Goal: Task Accomplishment & Management: Use online tool/utility

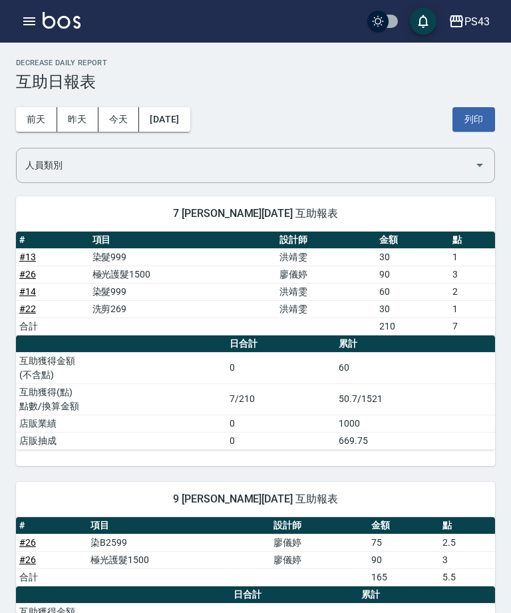
click at [23, 18] on icon "button" at bounding box center [29, 21] width 12 height 8
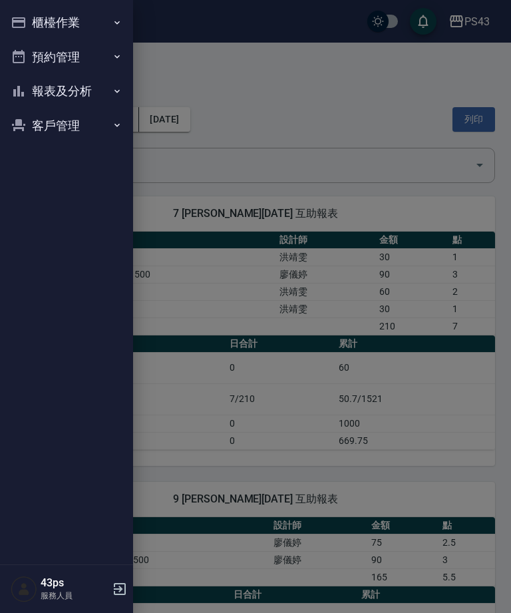
click at [21, 23] on button "櫃檯作業" at bounding box center [66, 22] width 123 height 35
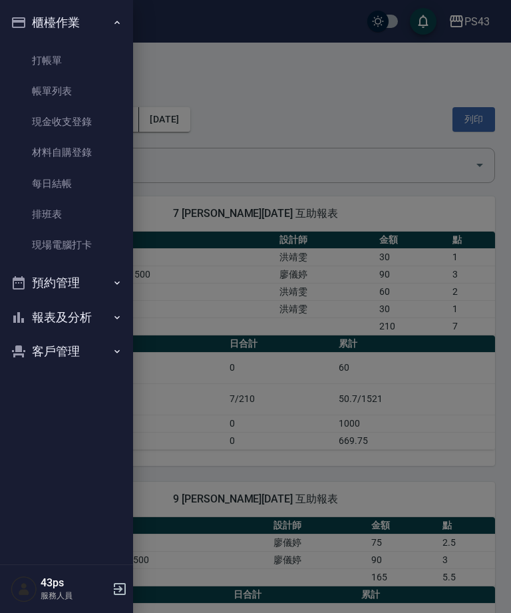
click at [55, 180] on link "每日結帳" at bounding box center [66, 183] width 123 height 31
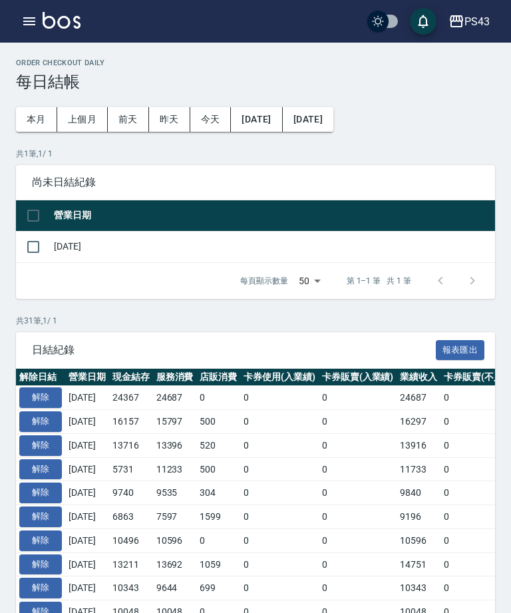
click at [41, 24] on button "button" at bounding box center [29, 21] width 27 height 27
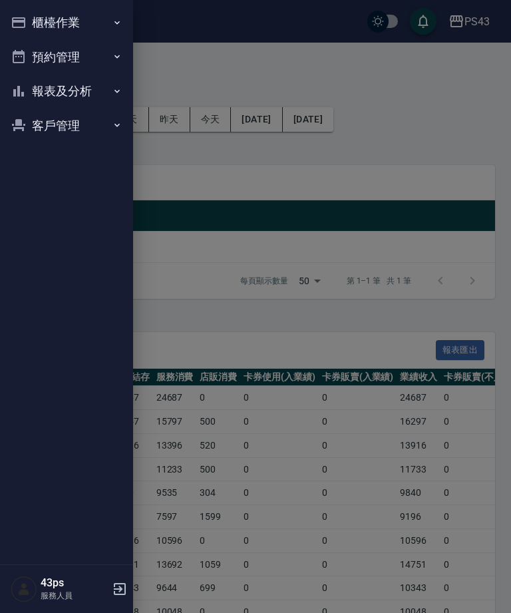
click at [107, 99] on button "報表及分析" at bounding box center [66, 91] width 123 height 35
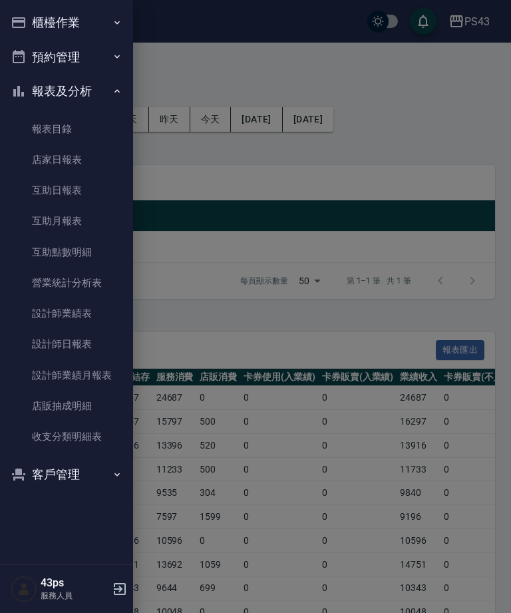
click at [98, 334] on link "設計師日報表" at bounding box center [66, 344] width 123 height 31
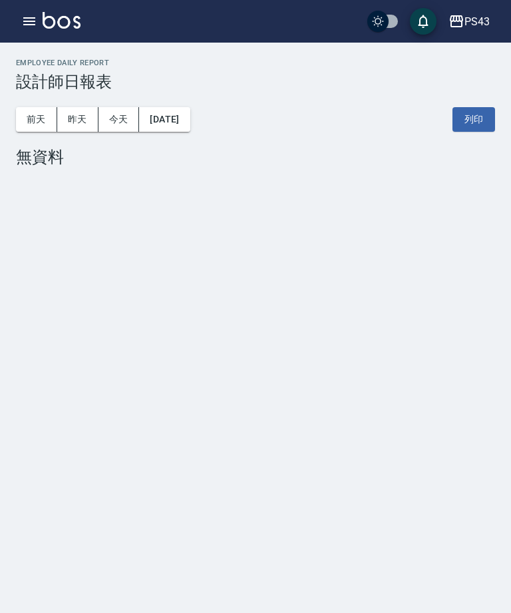
click at [78, 119] on button "昨天" at bounding box center [77, 119] width 41 height 25
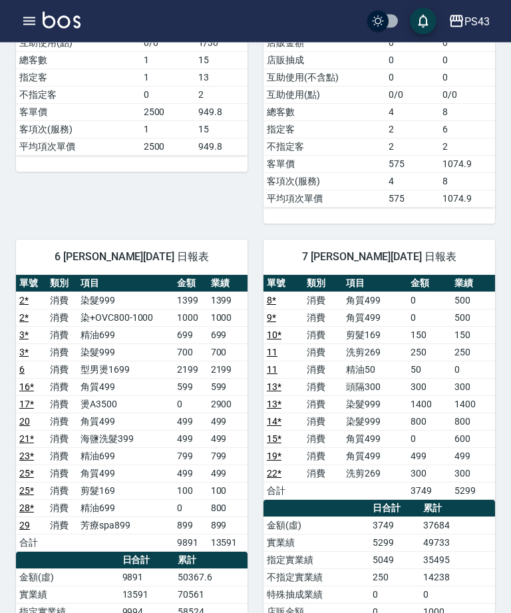
scroll to position [345, 0]
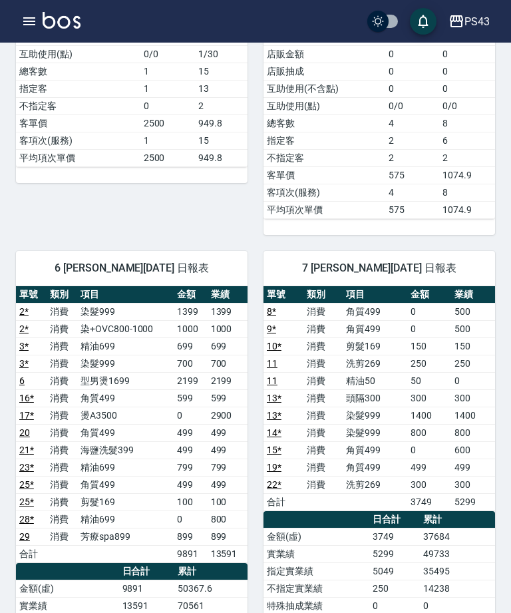
click at [29, 29] on icon "button" at bounding box center [29, 21] width 16 height 16
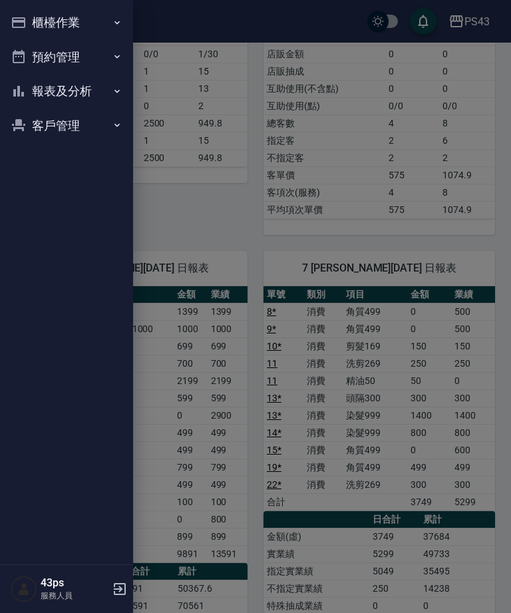
click at [59, 102] on button "報表及分析" at bounding box center [66, 91] width 123 height 35
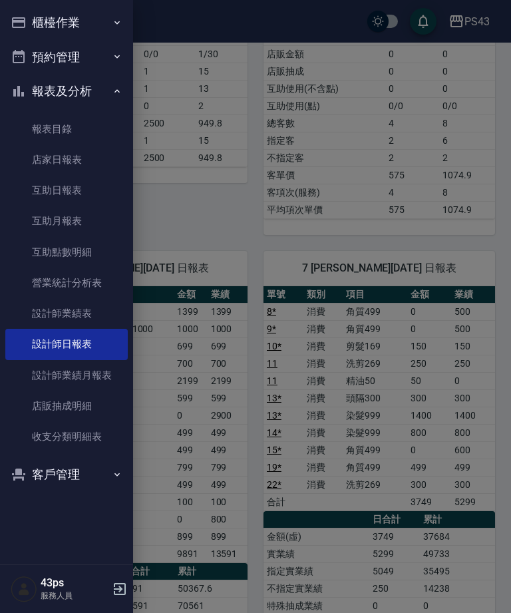
click at [45, 15] on button "櫃檯作業" at bounding box center [66, 22] width 123 height 35
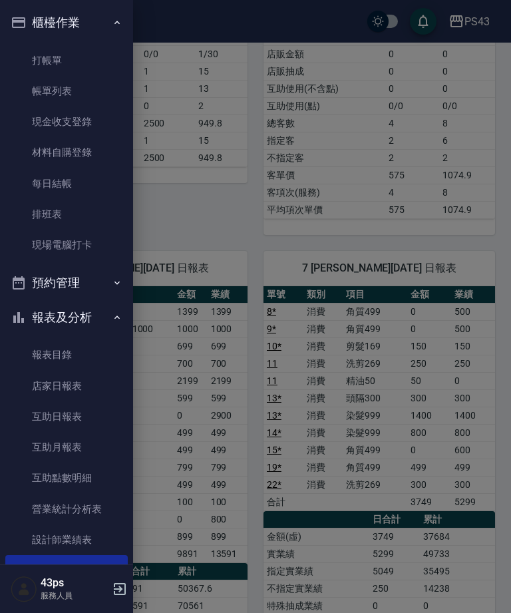
click at [59, 187] on link "每日結帳" at bounding box center [66, 183] width 123 height 31
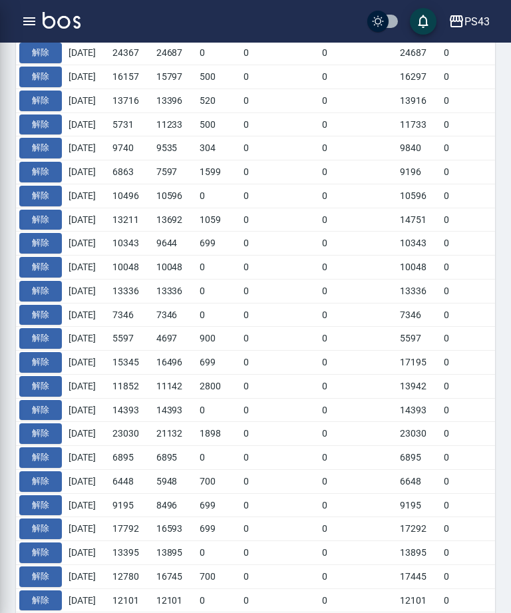
click at [60, 206] on button "解除" at bounding box center [40, 196] width 43 height 21
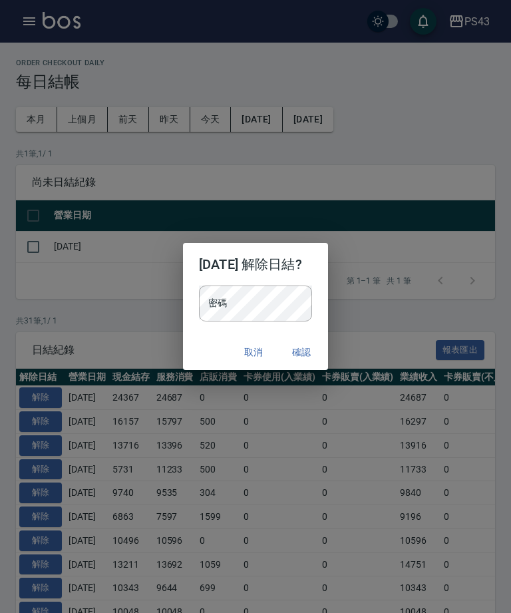
click at [269, 362] on button "取消" at bounding box center [253, 352] width 43 height 25
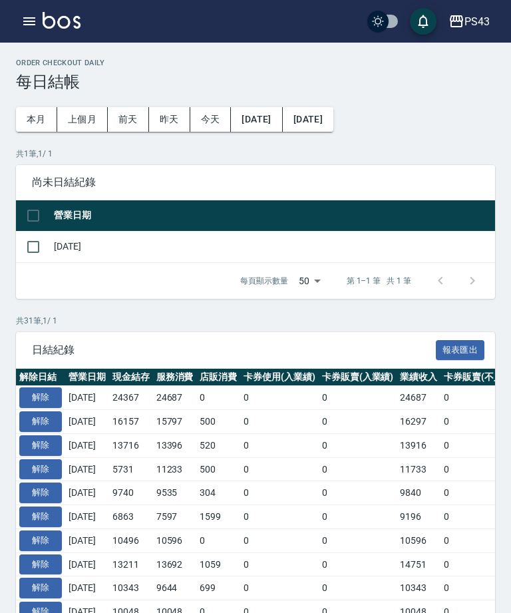
click at [43, 12] on img at bounding box center [62, 20] width 38 height 17
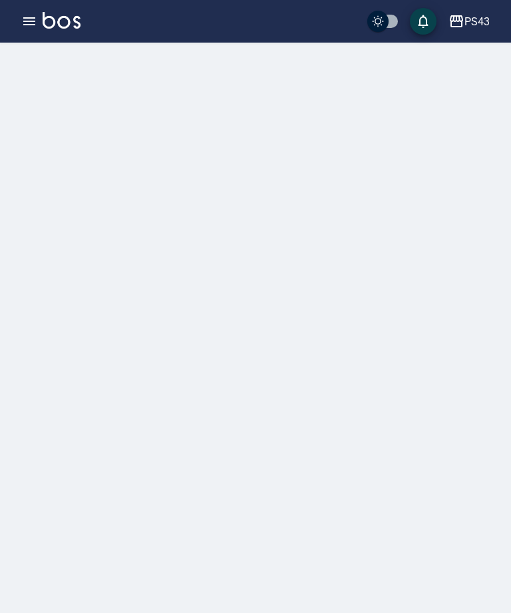
click at [39, 13] on button "button" at bounding box center [29, 21] width 27 height 27
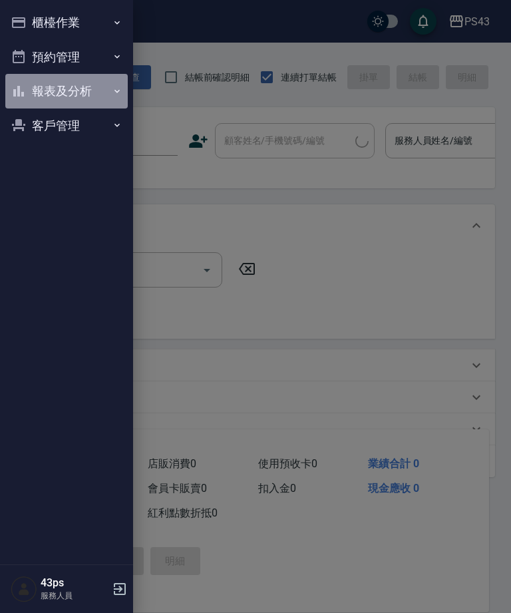
click at [43, 81] on button "報表及分析" at bounding box center [66, 91] width 123 height 35
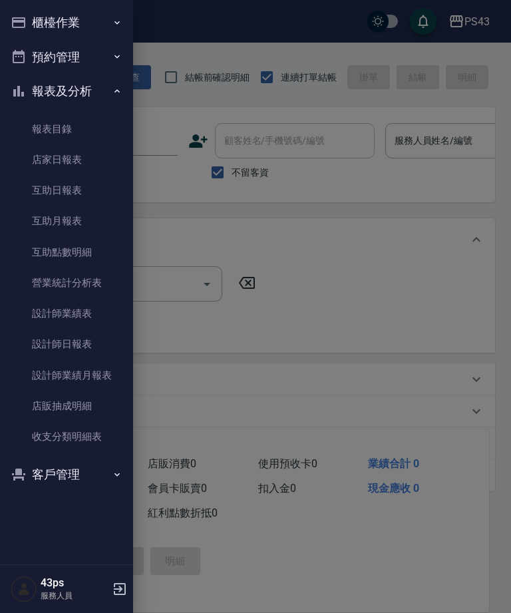
click at [51, 270] on link "營業統計分析表" at bounding box center [66, 283] width 123 height 31
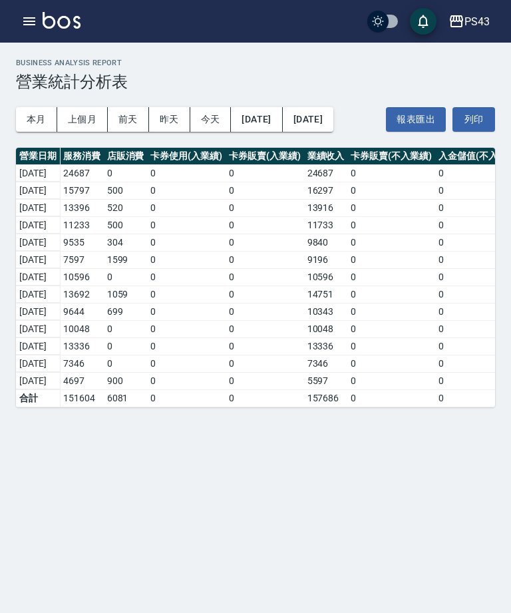
click at [268, 105] on div "本月 上個月 前天 昨天 今天 2025/09/01 2025/09/14 報表匯出 列印" at bounding box center [255, 119] width 479 height 57
click at [280, 111] on button "2025/09/01" at bounding box center [256, 119] width 51 height 25
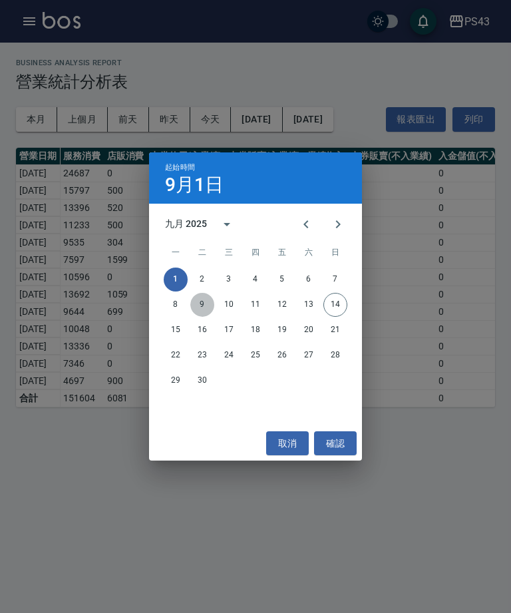
click at [202, 296] on button "9" at bounding box center [202, 305] width 24 height 24
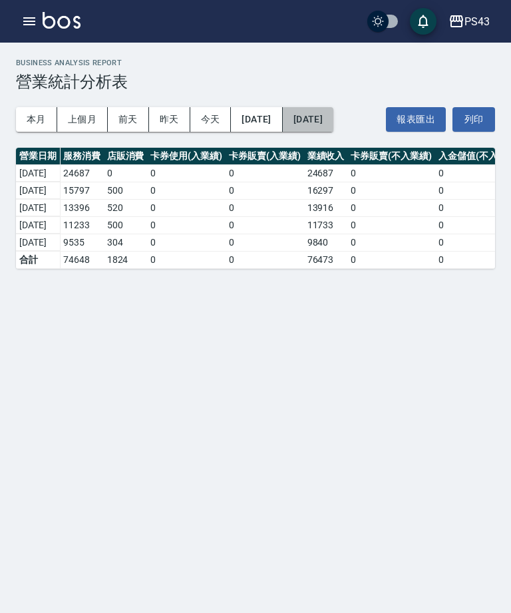
click at [334, 109] on button "[DATE]" at bounding box center [308, 119] width 51 height 25
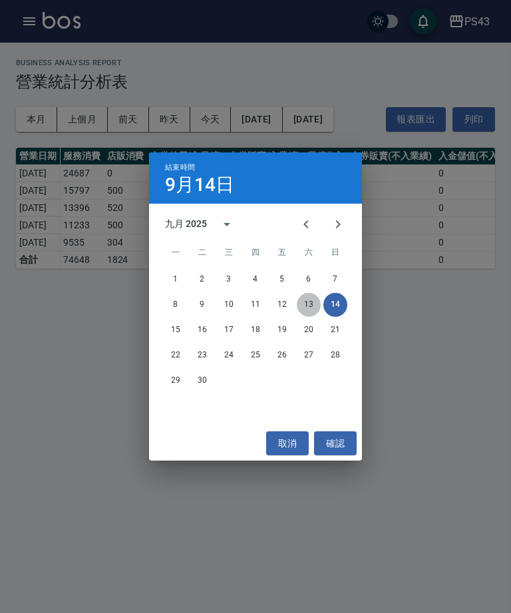
click at [308, 293] on button "13" at bounding box center [309, 305] width 24 height 24
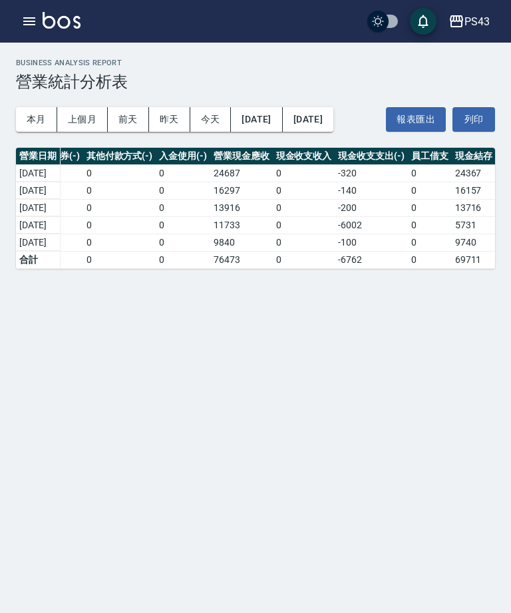
scroll to position [0, 568]
click at [18, 19] on button "button" at bounding box center [29, 21] width 27 height 27
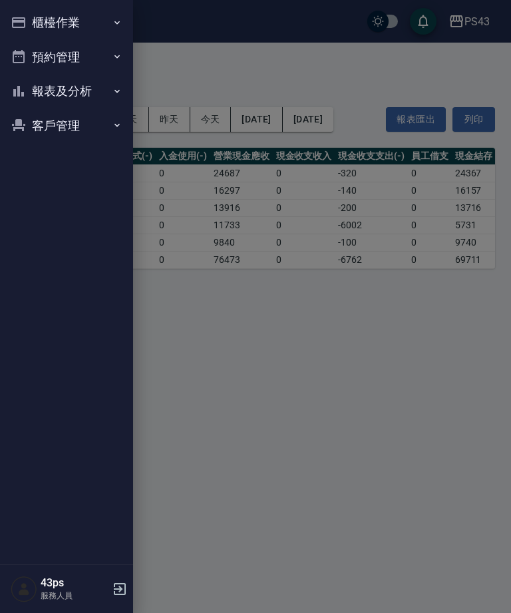
click at [83, 28] on button "櫃檯作業" at bounding box center [66, 22] width 123 height 35
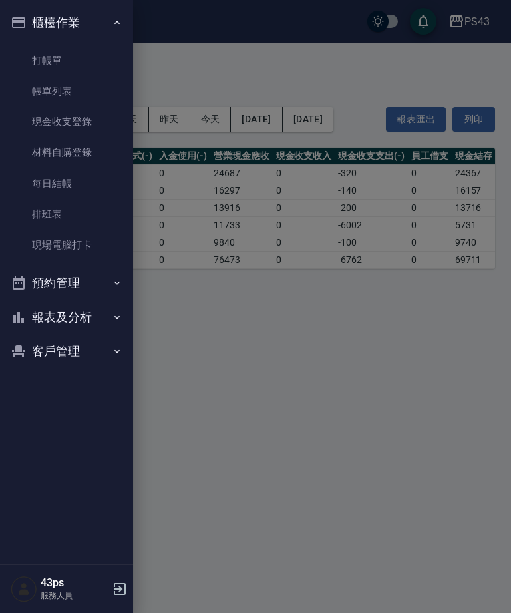
click at [101, 126] on link "現金收支登錄" at bounding box center [66, 122] width 123 height 31
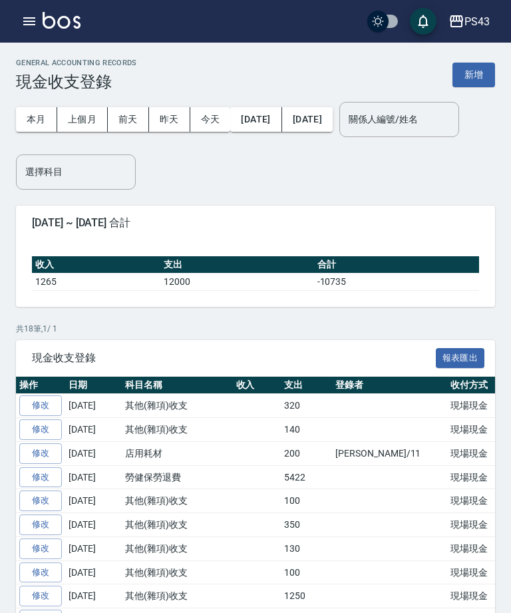
click at [33, 15] on icon "button" at bounding box center [29, 21] width 16 height 16
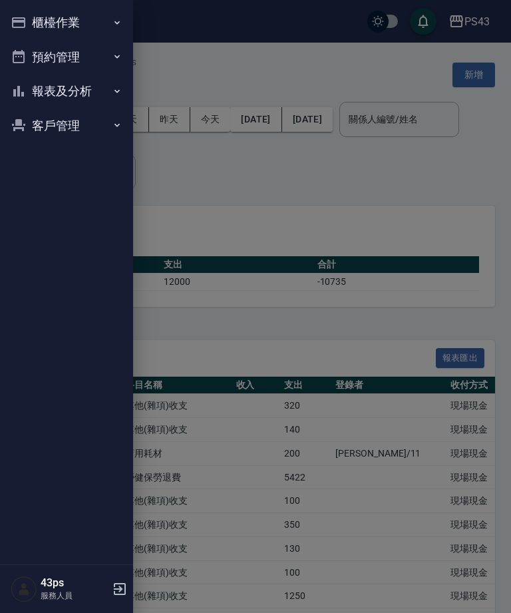
click at [94, 27] on button "櫃檯作業" at bounding box center [66, 22] width 123 height 35
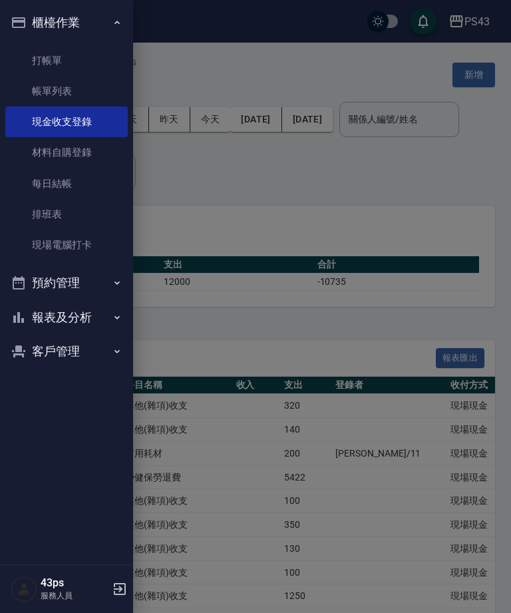
click at [90, 181] on link "每日結帳" at bounding box center [66, 183] width 123 height 31
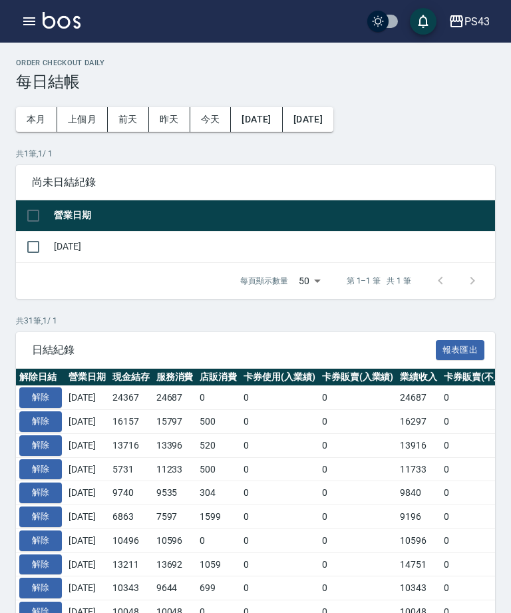
click at [21, 15] on icon "button" at bounding box center [29, 21] width 16 height 16
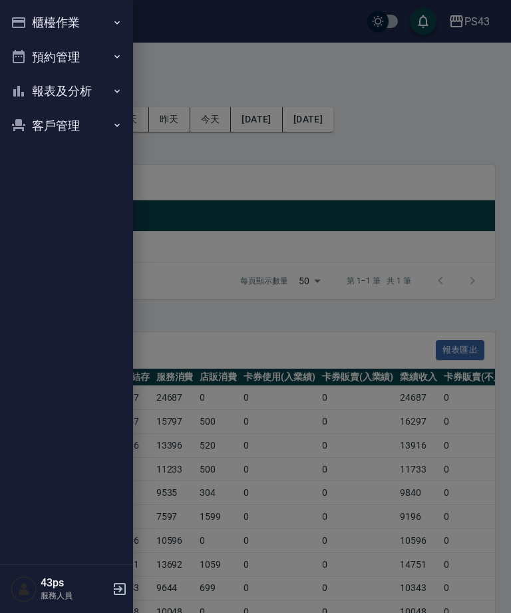
click at [108, 25] on button "櫃檯作業" at bounding box center [66, 22] width 123 height 35
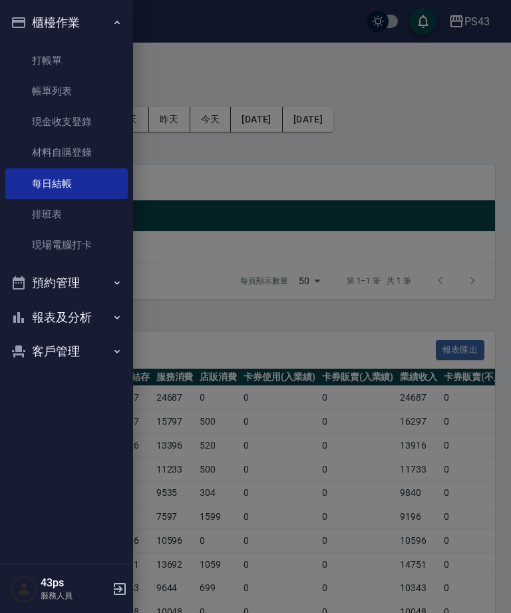
click at [93, 121] on link "現金收支登錄" at bounding box center [66, 122] width 123 height 31
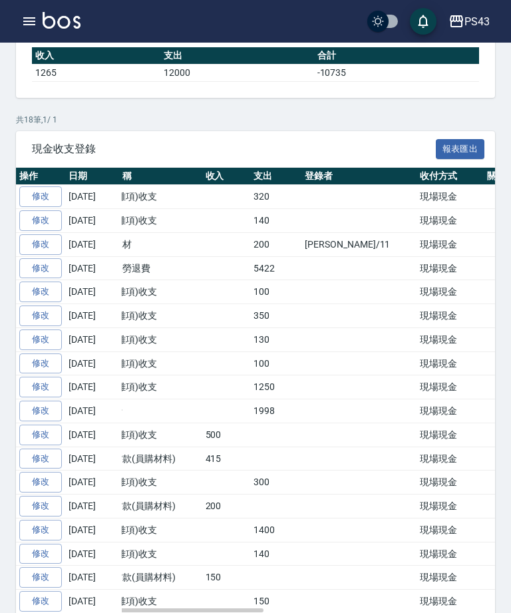
scroll to position [0, 31]
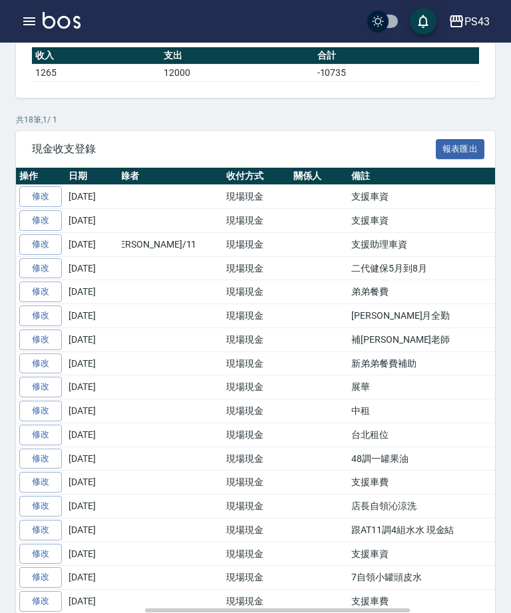
click at [290, 555] on td "現場現金" at bounding box center [256, 554] width 67 height 24
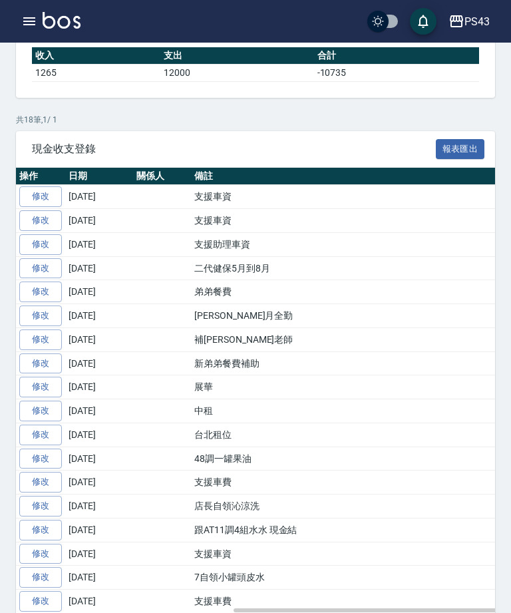
scroll to position [0, 386]
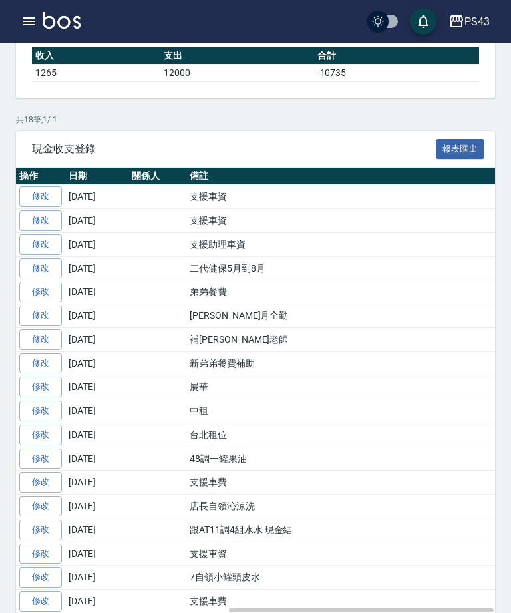
click at [186, 518] on td at bounding box center [158, 530] width 58 height 24
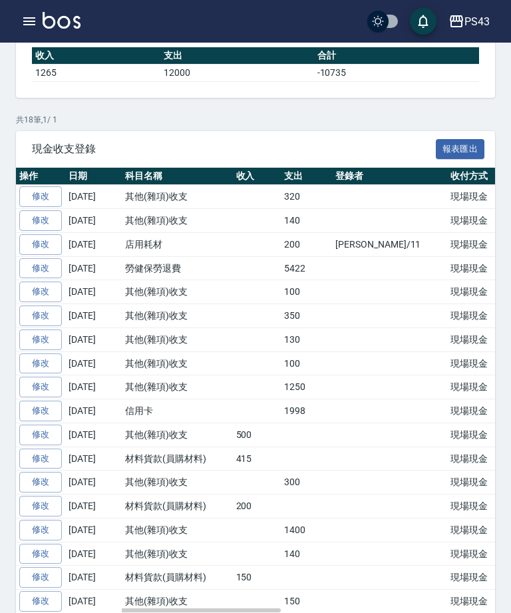
click at [332, 533] on td "1400" at bounding box center [306, 530] width 51 height 24
click at [233, 527] on td "其他(雜項)收支" at bounding box center [177, 530] width 111 height 24
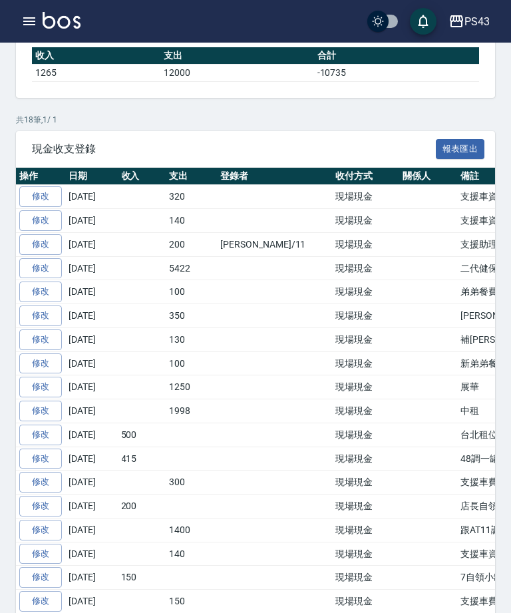
click at [332, 477] on td at bounding box center [274, 483] width 115 height 24
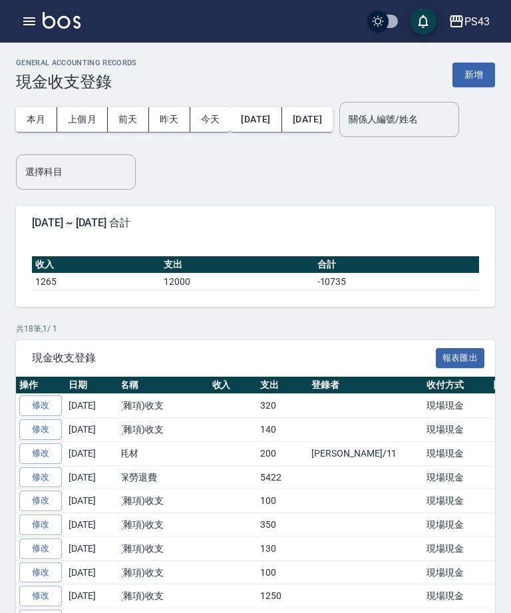
scroll to position [0, 0]
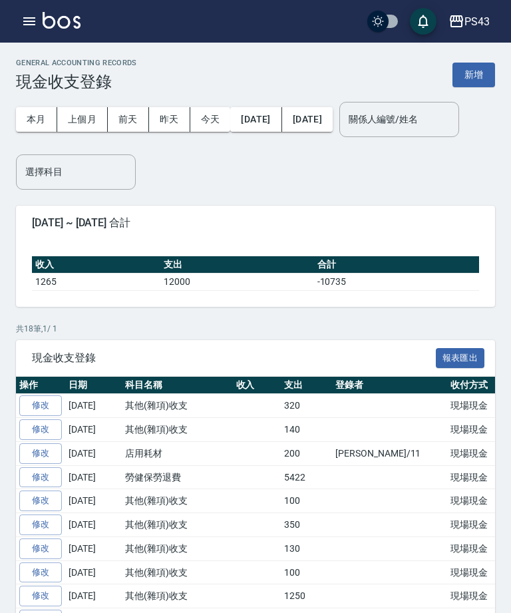
click at [21, 21] on icon "button" at bounding box center [29, 21] width 16 height 16
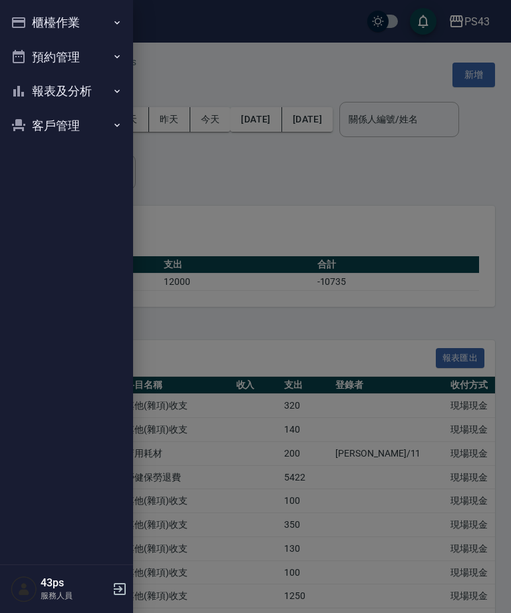
click at [23, 23] on icon "button" at bounding box center [18, 22] width 13 height 11
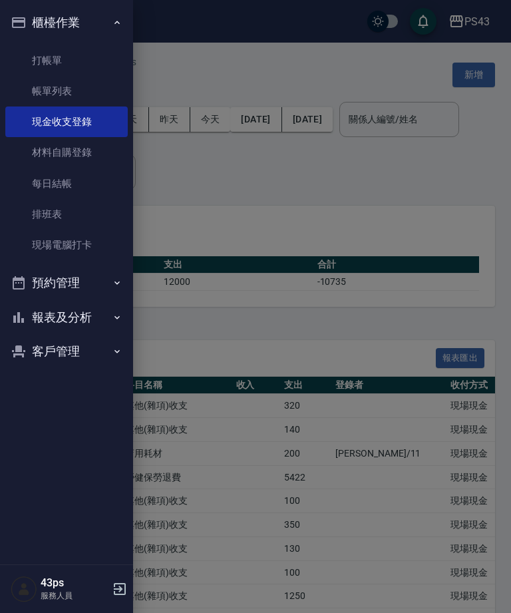
click at [150, 204] on div at bounding box center [255, 306] width 511 height 613
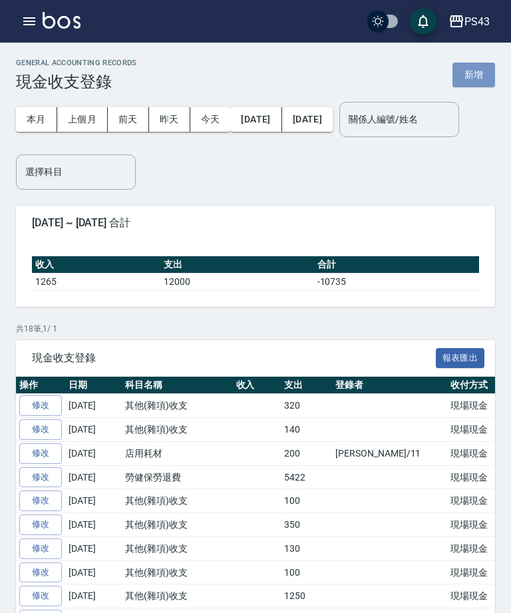
click at [471, 71] on button "新增" at bounding box center [474, 75] width 43 height 25
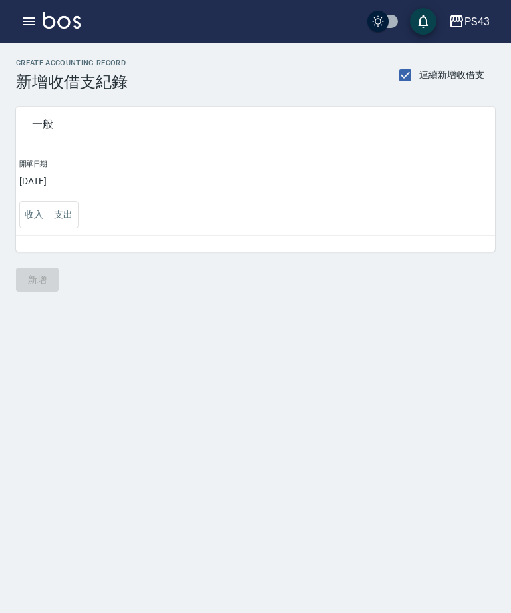
click at [29, 218] on button "收入" at bounding box center [34, 214] width 30 height 27
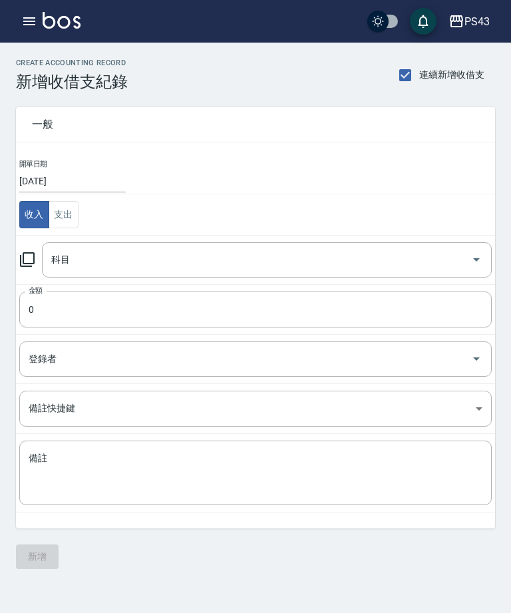
click at [63, 212] on button "支出" at bounding box center [64, 214] width 30 height 27
click at [30, 264] on icon at bounding box center [27, 259] width 15 height 15
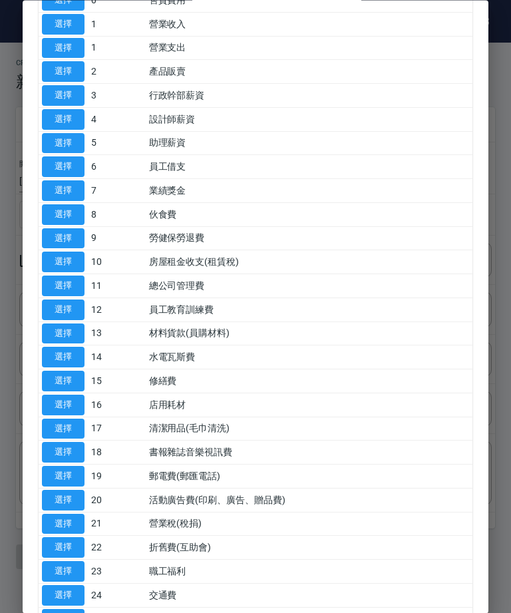
scroll to position [91, 0]
click at [53, 194] on button "選擇" at bounding box center [63, 191] width 43 height 21
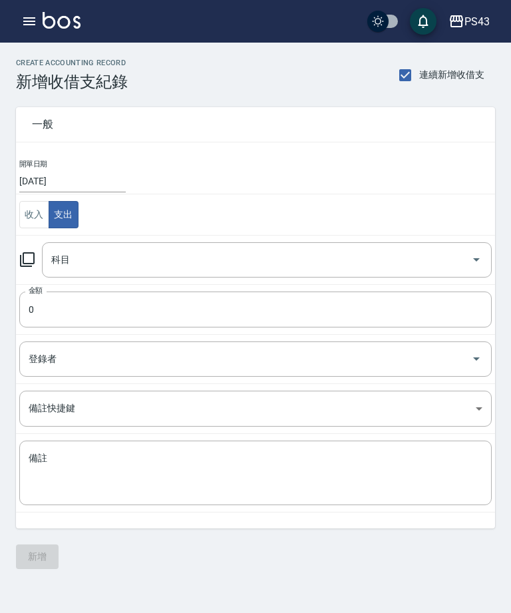
type input "7 業績獎金"
click at [55, 302] on input "0" at bounding box center [255, 310] width 473 height 36
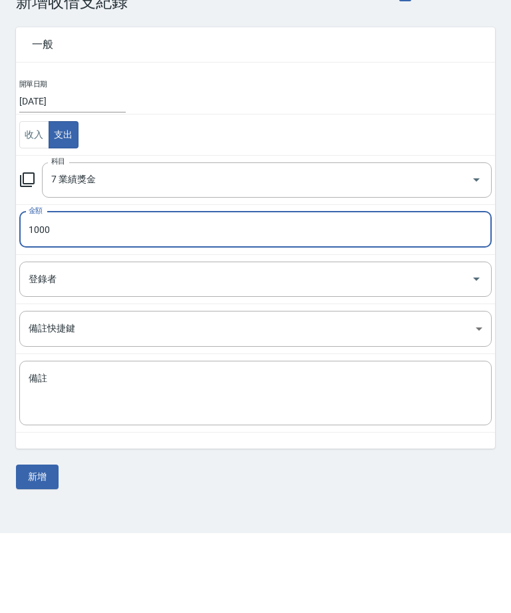
type input "1000"
click at [59, 452] on textarea "備註" at bounding box center [256, 473] width 454 height 43
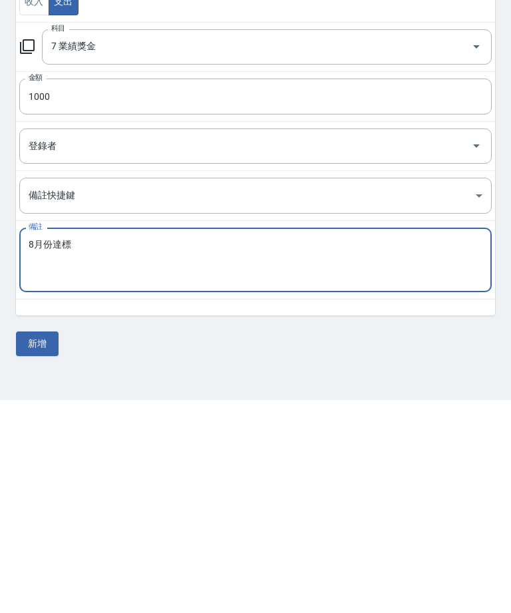
scroll to position [43, 0]
type textarea "8月份達標"
click at [33, 545] on button "新增" at bounding box center [37, 557] width 43 height 25
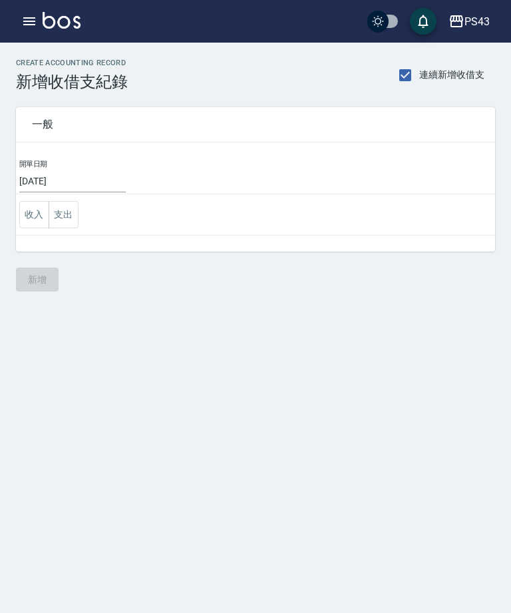
click at [69, 208] on button "支出" at bounding box center [64, 214] width 30 height 27
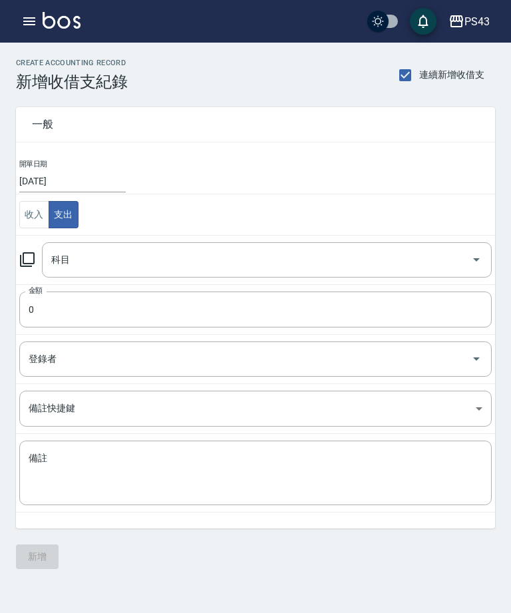
click at [45, 310] on input "0" at bounding box center [255, 310] width 473 height 36
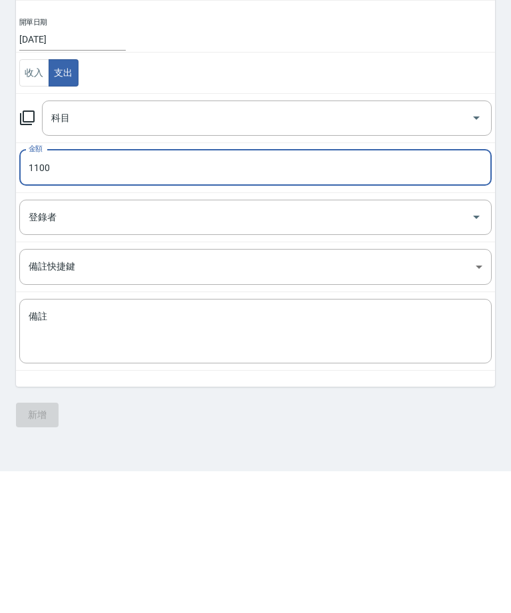
type input "1100"
click at [357, 452] on textarea "備註" at bounding box center [256, 473] width 454 height 43
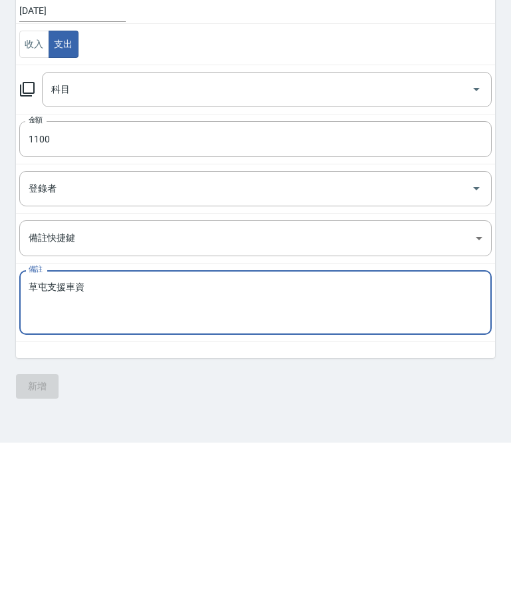
scroll to position [41, 0]
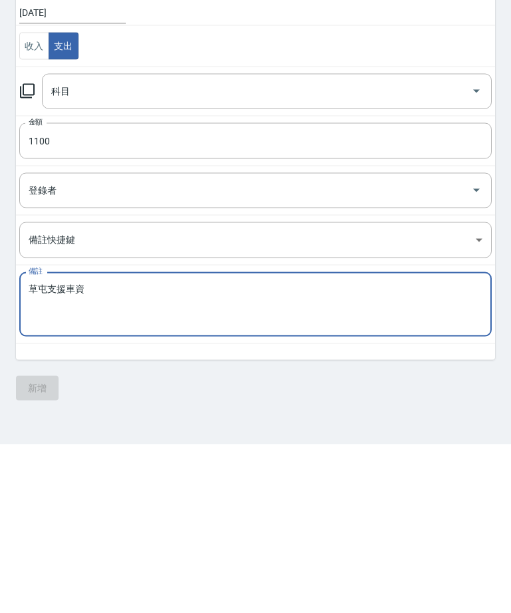
type textarea "草屯支援車資"
click at [20, 252] on icon at bounding box center [27, 259] width 15 height 15
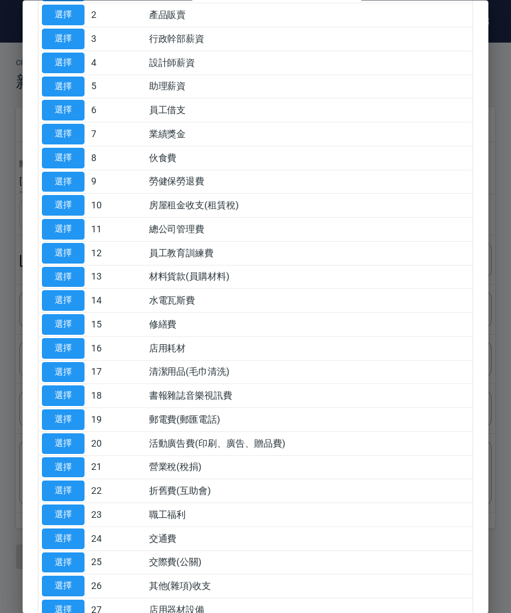
scroll to position [310, 0]
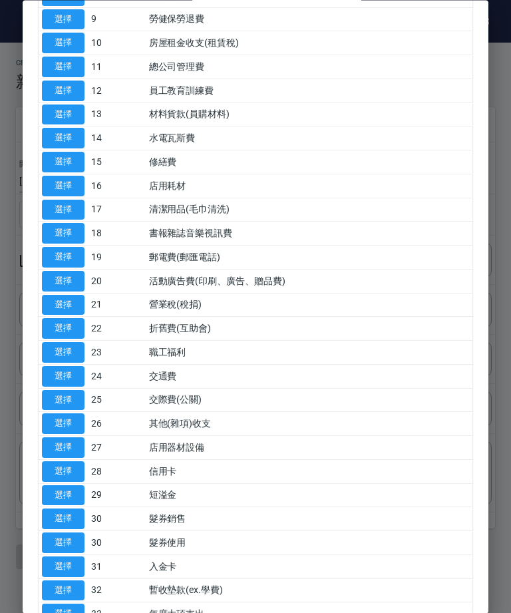
click at [62, 414] on button "選擇" at bounding box center [63, 424] width 43 height 21
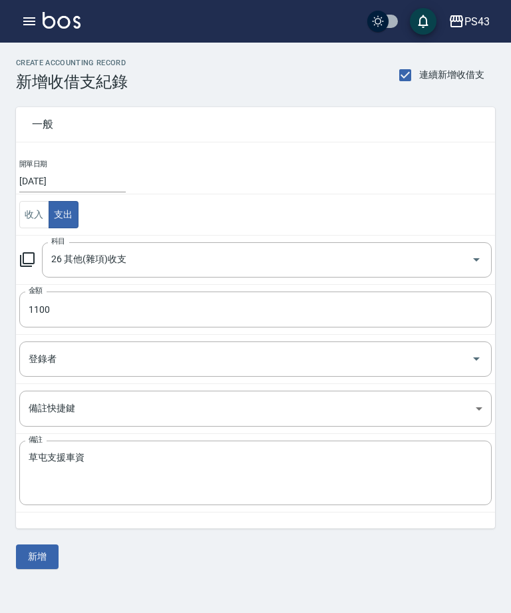
type input "26 其他(雜項)收支"
click at [39, 556] on button "新增" at bounding box center [37, 557] width 43 height 25
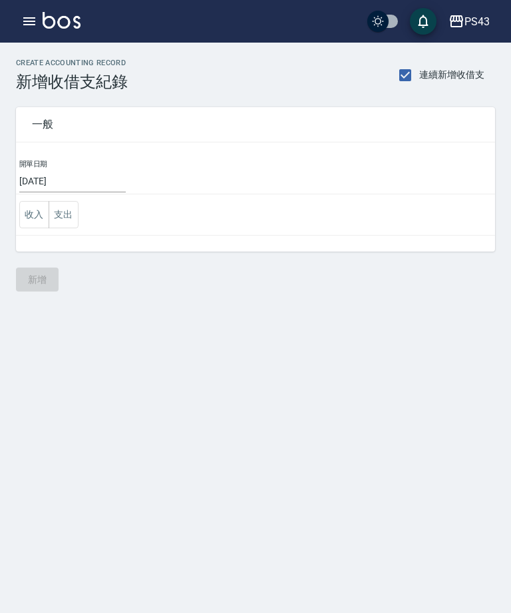
click at [31, 26] on icon "button" at bounding box center [29, 21] width 16 height 16
